Goal: Complete application form

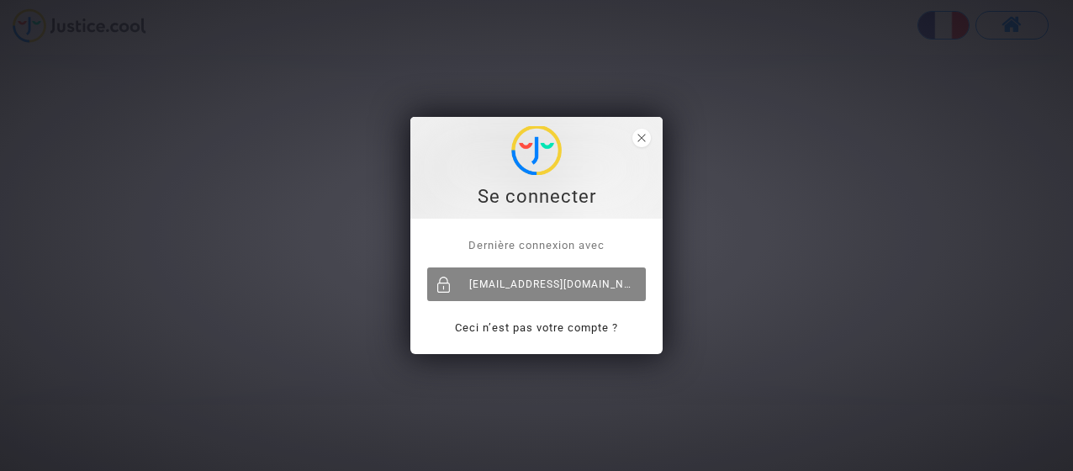
click at [469, 278] on div "[EMAIL_ADDRESS][DOMAIN_NAME]" at bounding box center [536, 284] width 219 height 34
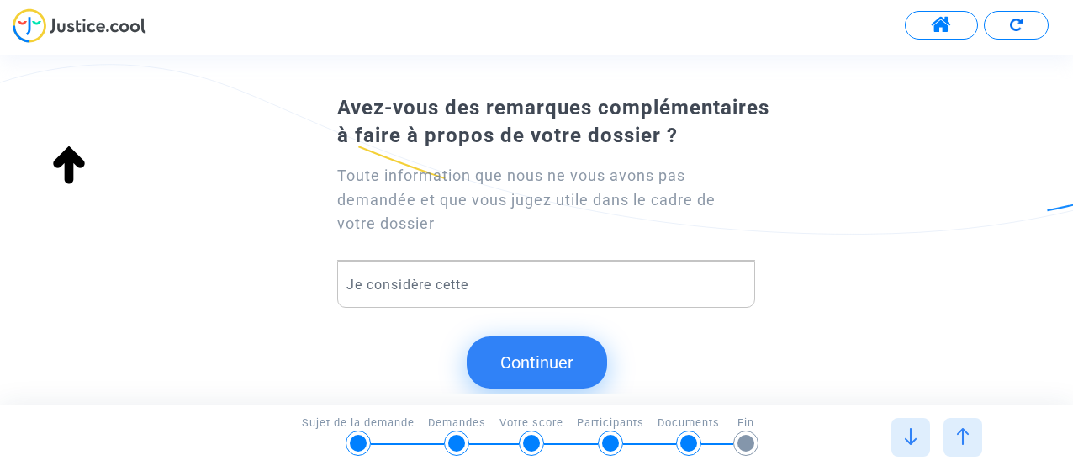
scroll to position [168, 0]
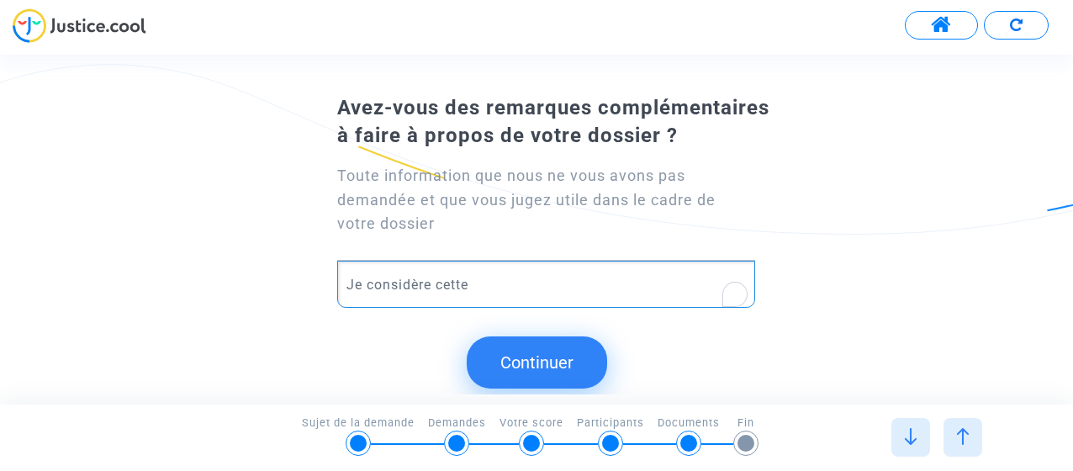
click at [479, 283] on p "Je considère cette" at bounding box center [547, 284] width 400 height 21
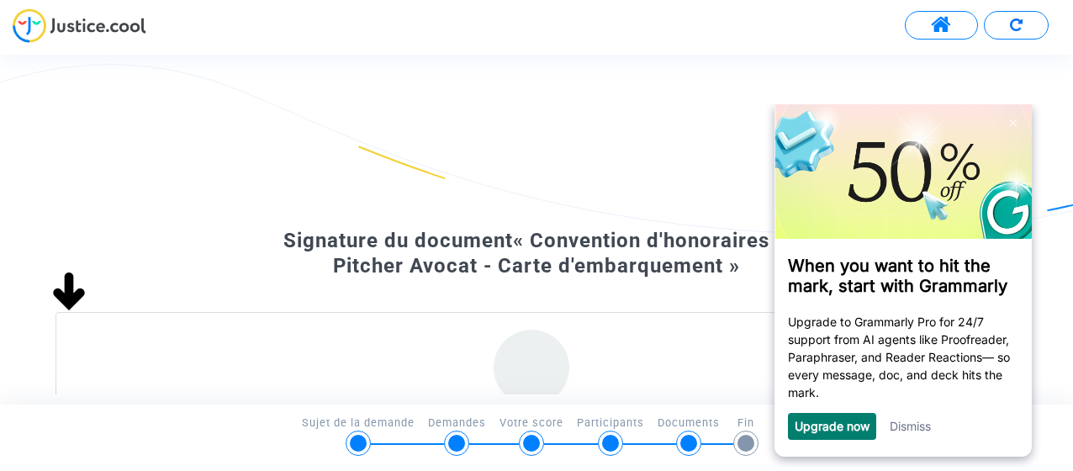
scroll to position [283, 0]
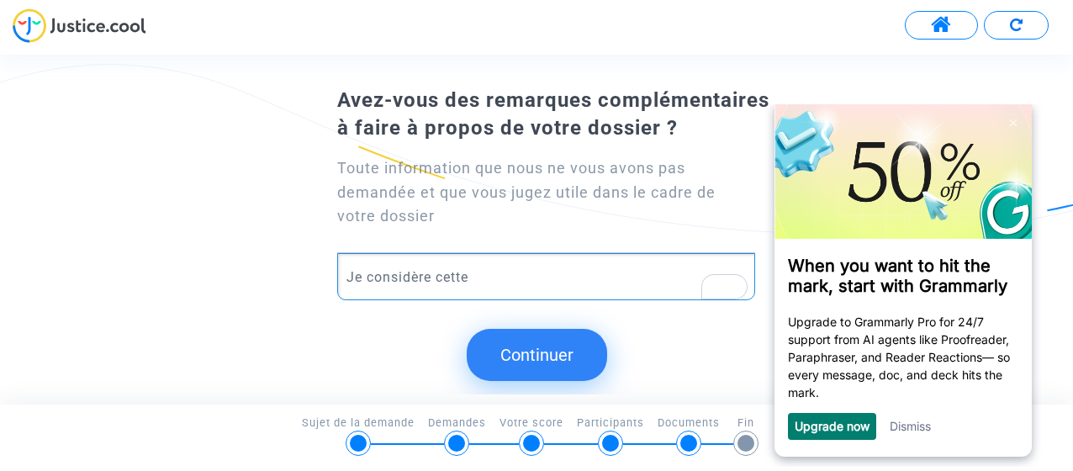
click at [481, 272] on p "Je considère cette" at bounding box center [547, 277] width 400 height 21
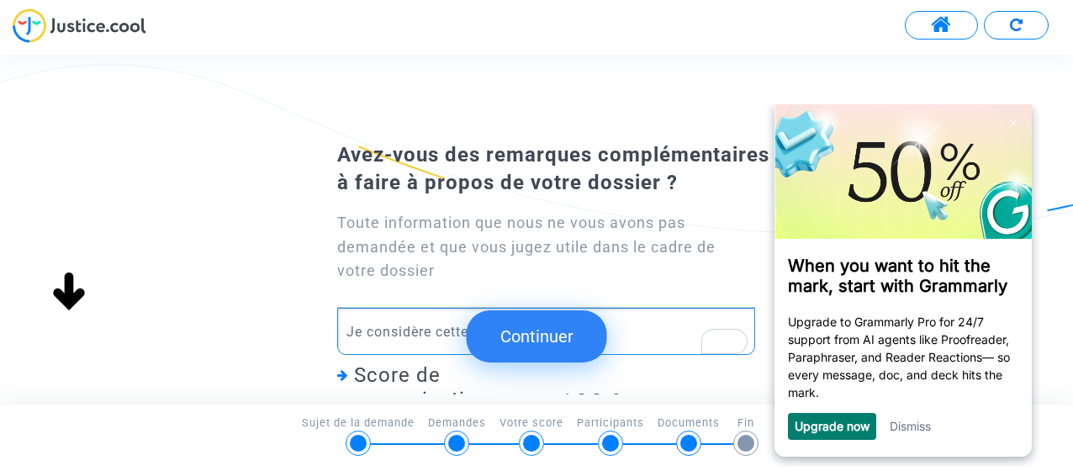
click at [633, 330] on p "Je considère cette" at bounding box center [547, 331] width 400 height 21
click at [564, 347] on button "Continuer" at bounding box center [537, 336] width 140 height 52
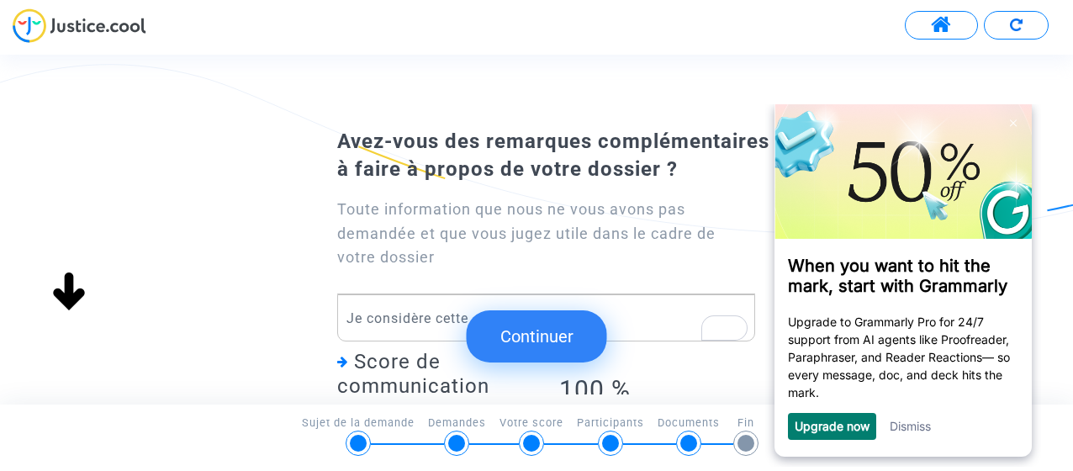
scroll to position [0, 0]
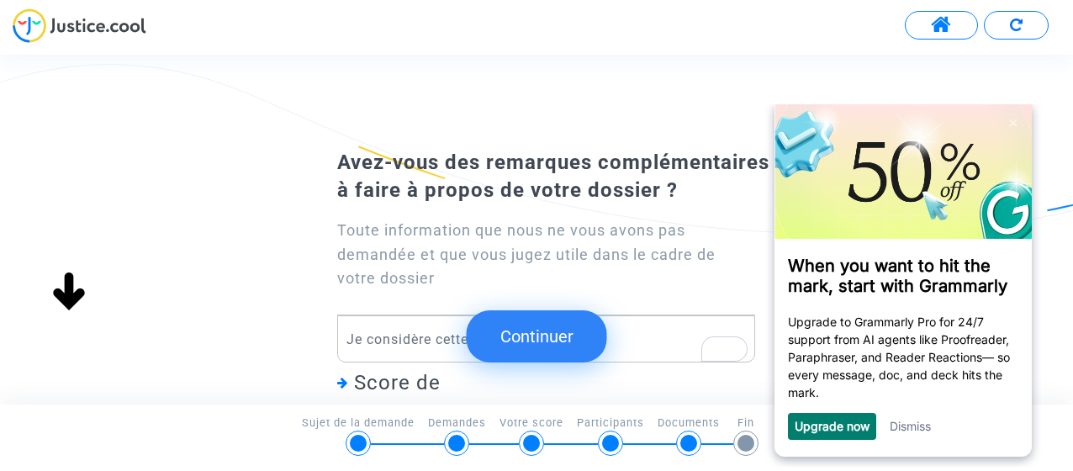
click at [524, 336] on button "Continuer" at bounding box center [537, 336] width 140 height 52
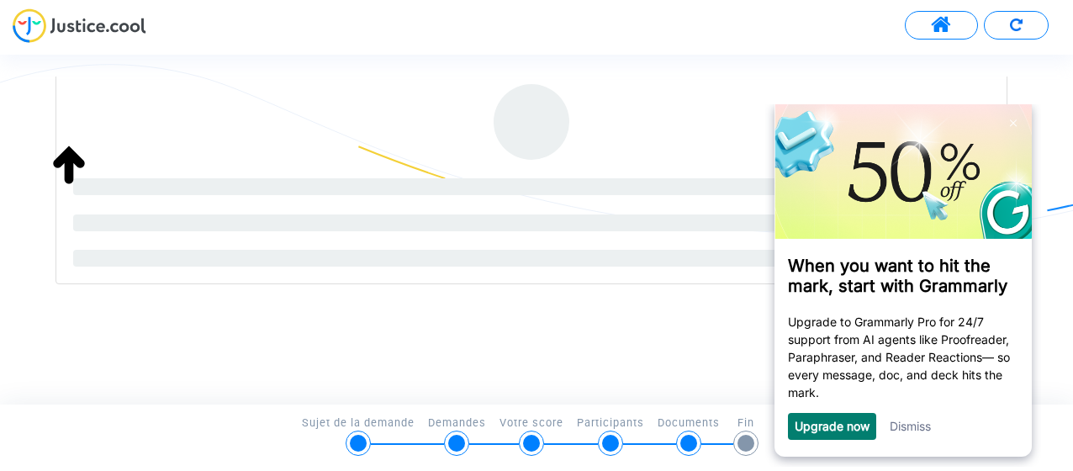
scroll to position [283, 0]
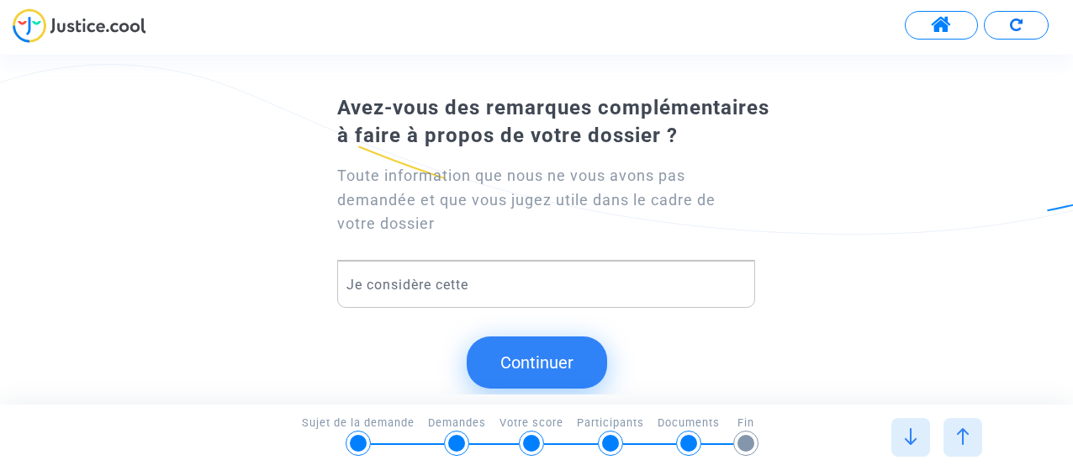
scroll to position [115, 0]
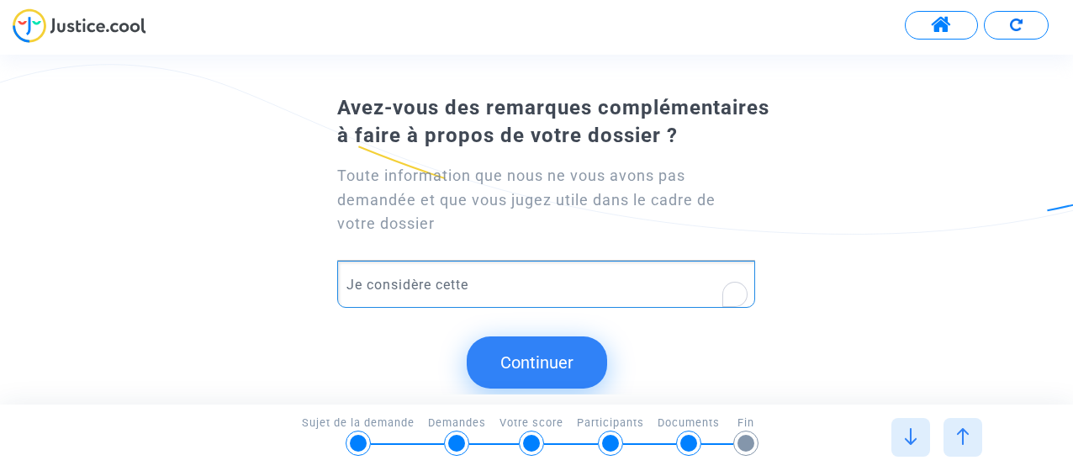
click at [500, 286] on p "Je considère cette" at bounding box center [547, 284] width 400 height 21
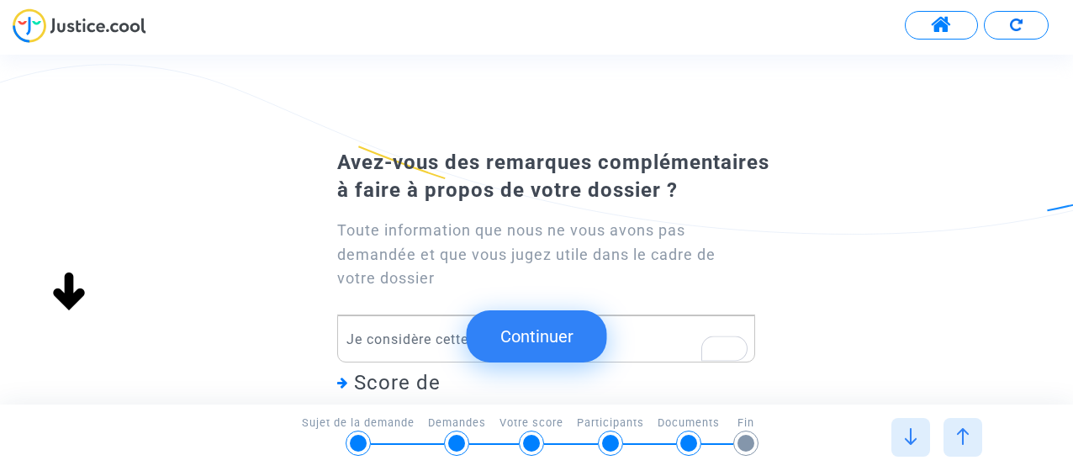
click at [382, 389] on span "Score de communication" at bounding box center [413, 395] width 152 height 48
click at [340, 381] on icon at bounding box center [342, 383] width 11 height 12
click at [621, 337] on p "Je considère cette d" at bounding box center [547, 339] width 400 height 21
click at [454, 341] on p "Je considère cette d" at bounding box center [547, 339] width 400 height 21
click at [717, 347] on div "Rewrite with Grammarly" at bounding box center [714, 348] width 19 height 19
